Goal: Task Accomplishment & Management: Use online tool/utility

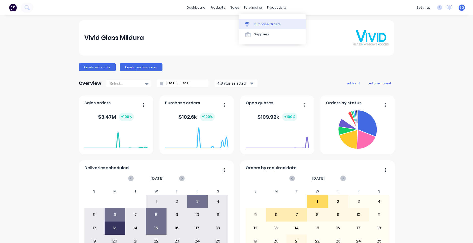
click at [254, 22] on div "Purchase Orders" at bounding box center [267, 24] width 27 height 5
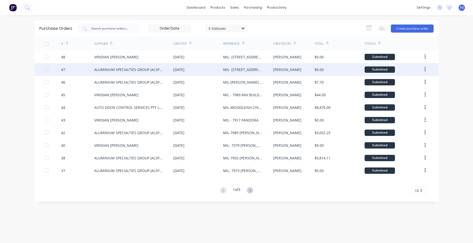
click at [141, 73] on div "ALUMINIUM SPECIALTIES GROUP (ALSPEC)" at bounding box center [133, 69] width 79 height 13
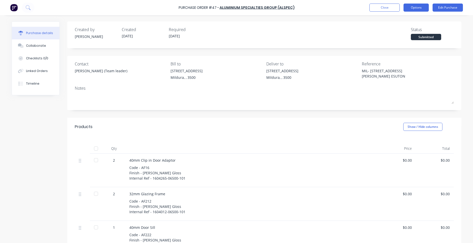
click at [409, 7] on button "Options" at bounding box center [415, 8] width 25 height 8
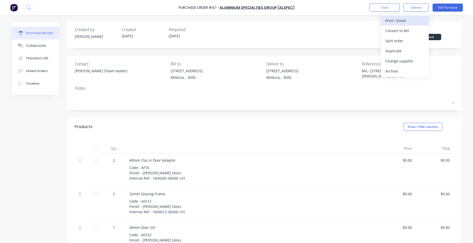
click at [398, 21] on div "Print / Email" at bounding box center [404, 20] width 39 height 7
click at [406, 39] on div "Without pricing" at bounding box center [404, 40] width 39 height 7
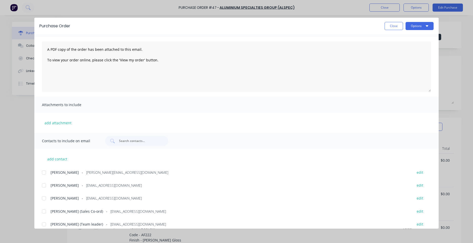
scroll to position [25, 0]
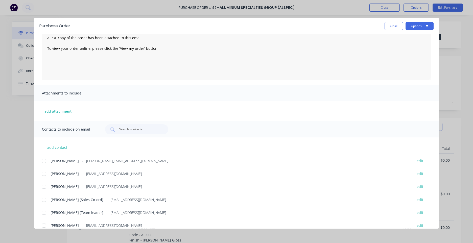
click at [50, 213] on div "[PERSON_NAME] (Team leader) - [EMAIL_ADDRESS][DOMAIN_NAME] edit" at bounding box center [240, 212] width 397 height 7
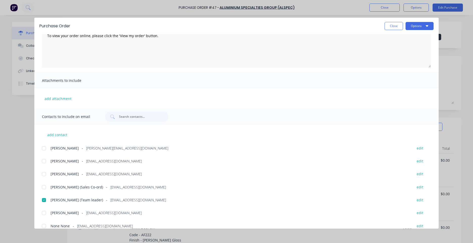
scroll to position [45, 0]
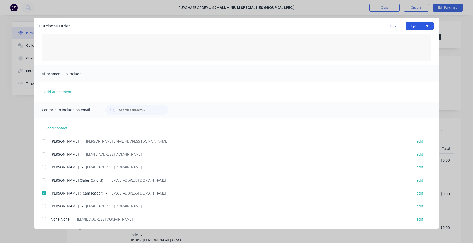
click at [412, 25] on button "Options" at bounding box center [419, 26] width 28 height 8
click at [397, 59] on div "Email" at bounding box center [409, 58] width 39 height 7
click at [387, 24] on button "Close" at bounding box center [394, 26] width 18 height 8
type textarea "x"
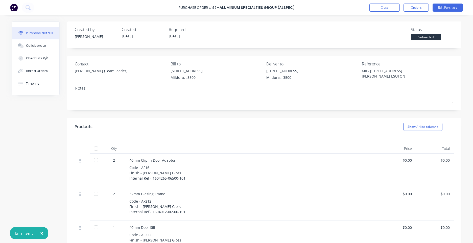
click at [387, 3] on div "Purchase Order #47 - ALUMINIUM SPECIALTIES GROUP (ALSPEC) Close Options Edit Pu…" at bounding box center [236, 7] width 473 height 15
click at [387, 5] on button "Close" at bounding box center [384, 8] width 30 height 8
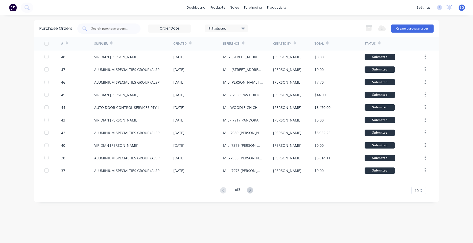
click at [270, 12] on div "dashboard products sales purchasing productivity dashboard products Product Cat…" at bounding box center [236, 7] width 473 height 15
click at [272, 8] on div "productivity" at bounding box center [277, 8] width 25 height 8
click at [286, 31] on link "Planner" at bounding box center [296, 34] width 67 height 10
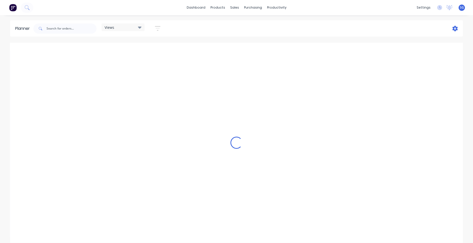
scroll to position [0, 890]
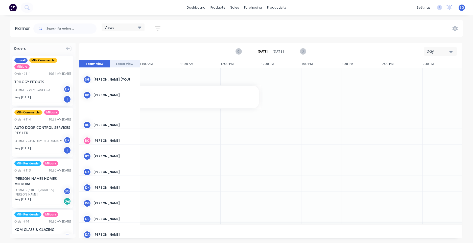
click at [450, 55] on button "Day" at bounding box center [440, 51] width 33 height 9
click at [426, 75] on div "Week" at bounding box center [431, 75] width 50 height 10
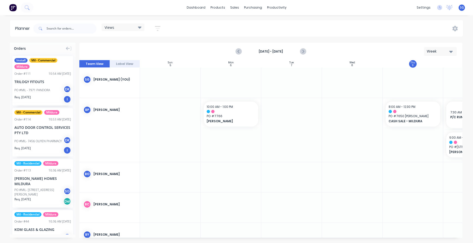
scroll to position [0, 0]
click at [457, 31] on icon at bounding box center [455, 29] width 6 height 6
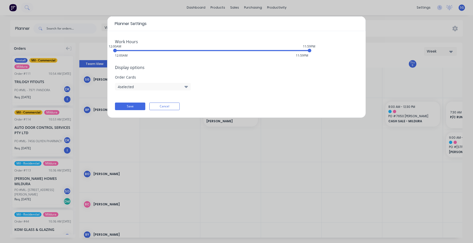
click at [159, 85] on button "4 selected" at bounding box center [153, 87] width 76 height 8
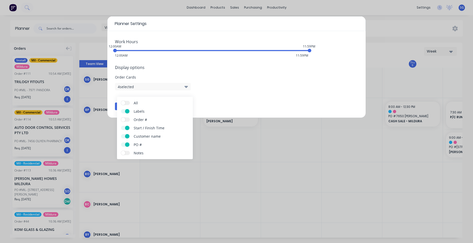
click at [159, 85] on button "4 selected" at bounding box center [153, 87] width 76 height 8
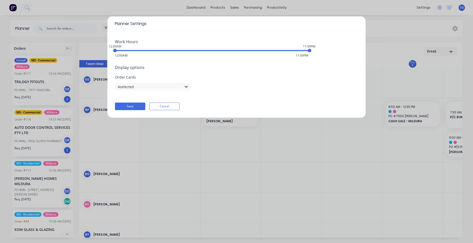
click at [385, 23] on div "Planner Settings Work Hours 12:00AM 11:59PM 12:00AM 11:59PM Display options Ord…" at bounding box center [236, 121] width 473 height 243
click at [168, 102] on div "Work Hours 12:00AM 11:59PM 12:00AM 11:59PM Display options Order Cards 4 select…" at bounding box center [236, 74] width 258 height 87
click at [167, 104] on button "Cancel" at bounding box center [164, 107] width 30 height 8
